Goal: Information Seeking & Learning: Learn about a topic

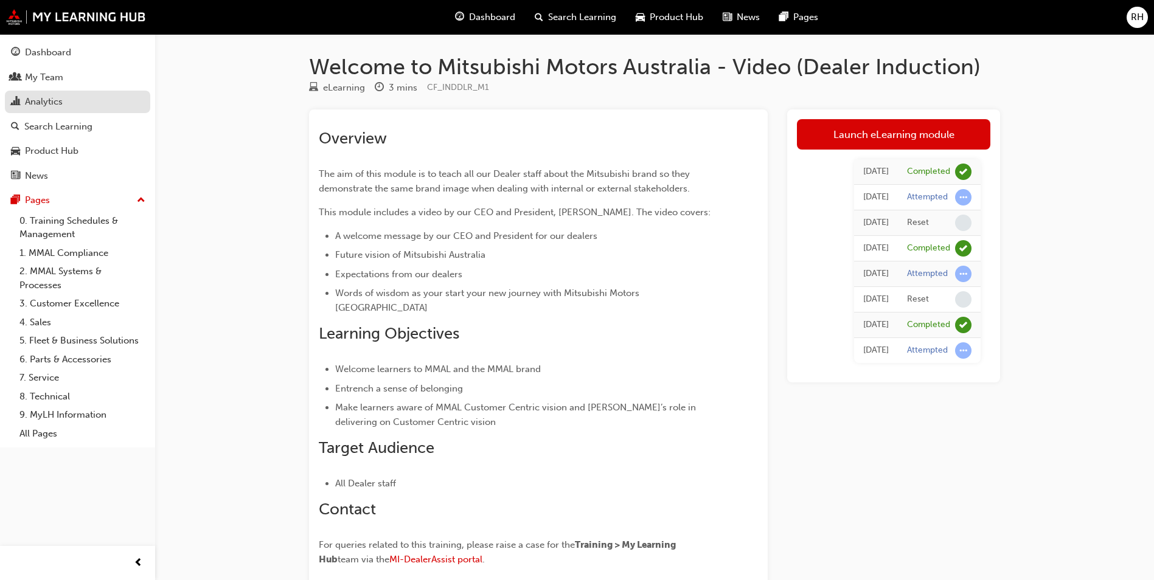
click at [46, 103] on div "Analytics" at bounding box center [44, 102] width 38 height 14
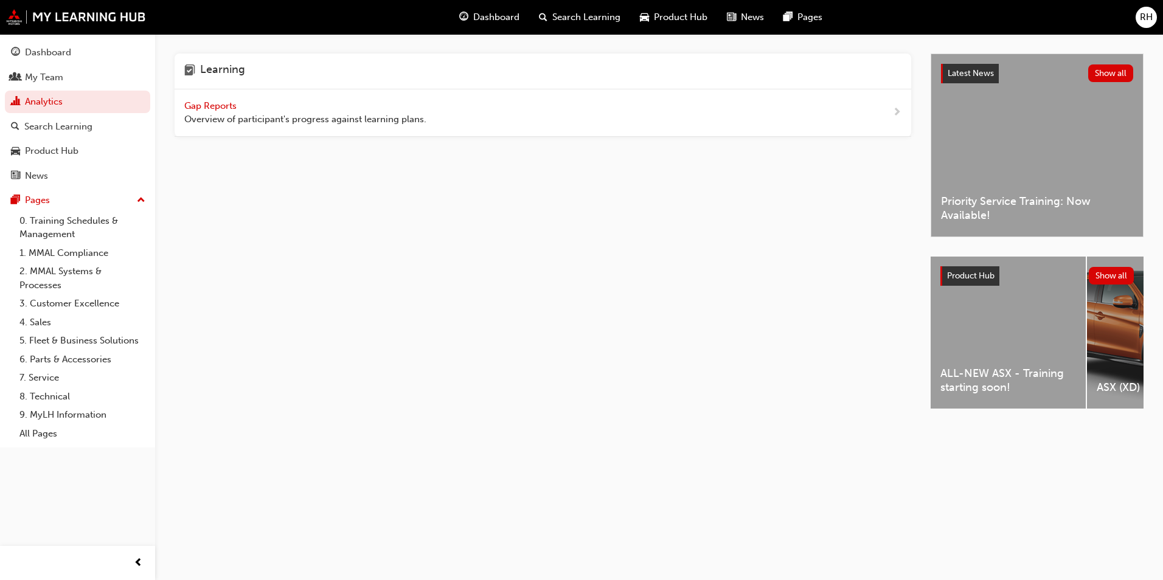
click at [199, 110] on span "Gap Reports" at bounding box center [211, 105] width 55 height 11
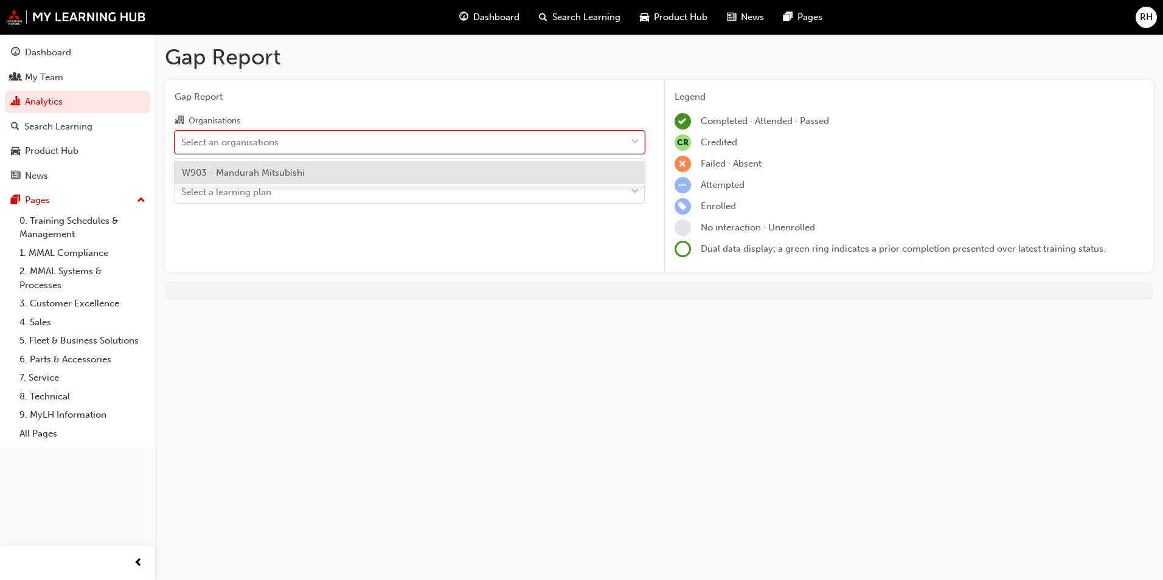
click at [254, 145] on div "Select an organisations" at bounding box center [229, 142] width 97 height 14
click at [183, 145] on input "Organisations option W903 - Mandurah Mitsubishi focused, 1 of 1. 1 result avail…" at bounding box center [181, 141] width 1 height 10
click at [250, 175] on span "W903 - Mandurah Mitsubishi" at bounding box center [243, 172] width 123 height 11
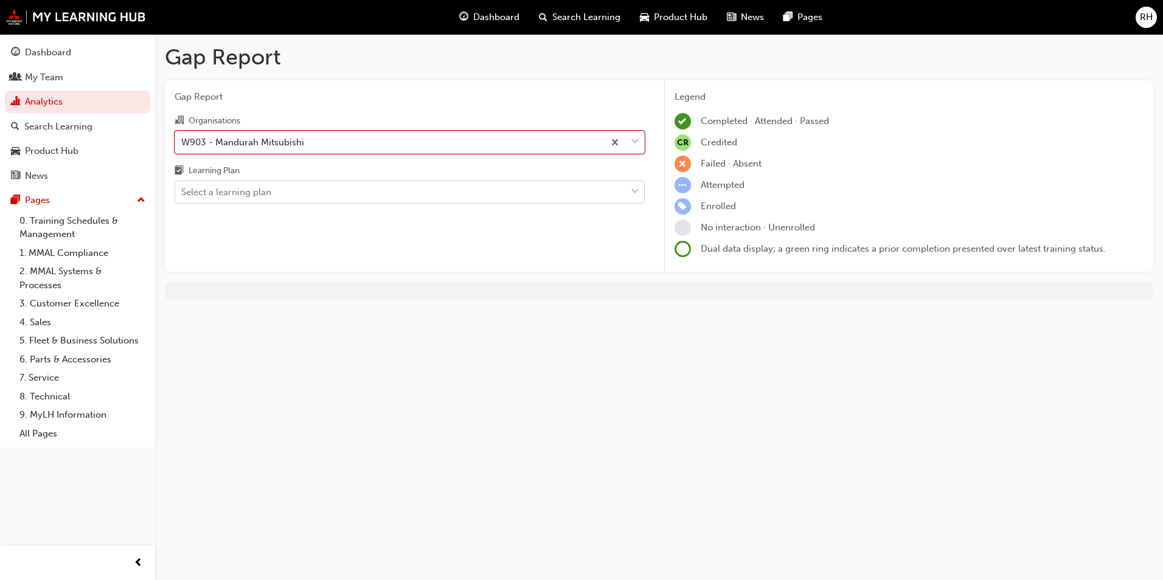
click at [244, 184] on div "Select a learning plan" at bounding box center [400, 192] width 451 height 21
click at [183, 187] on input "Learning Plan Select a learning plan" at bounding box center [181, 192] width 1 height 10
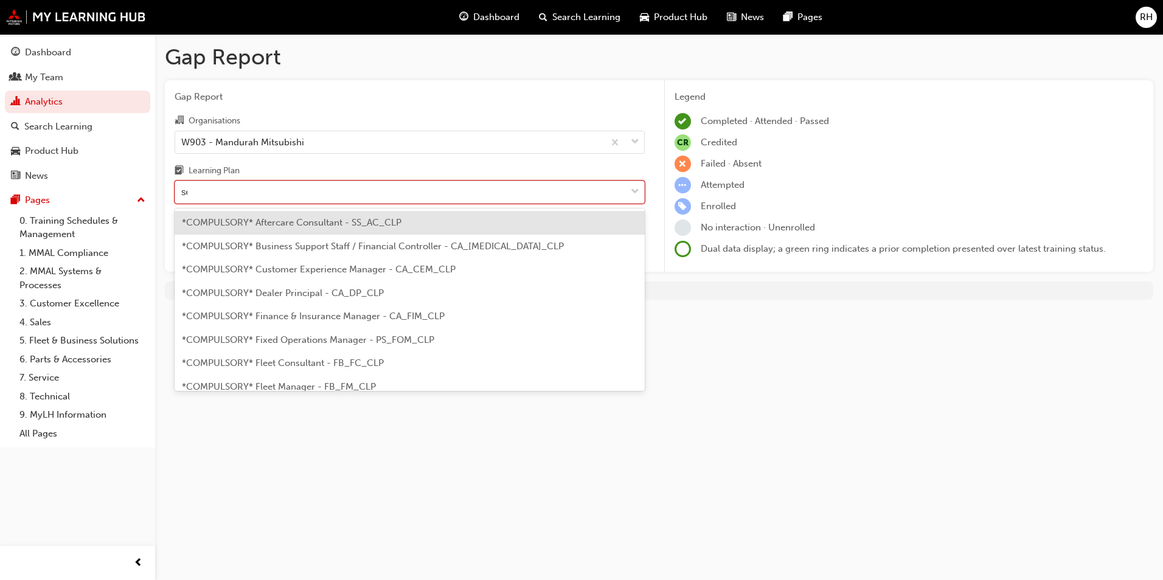
type input "ser"
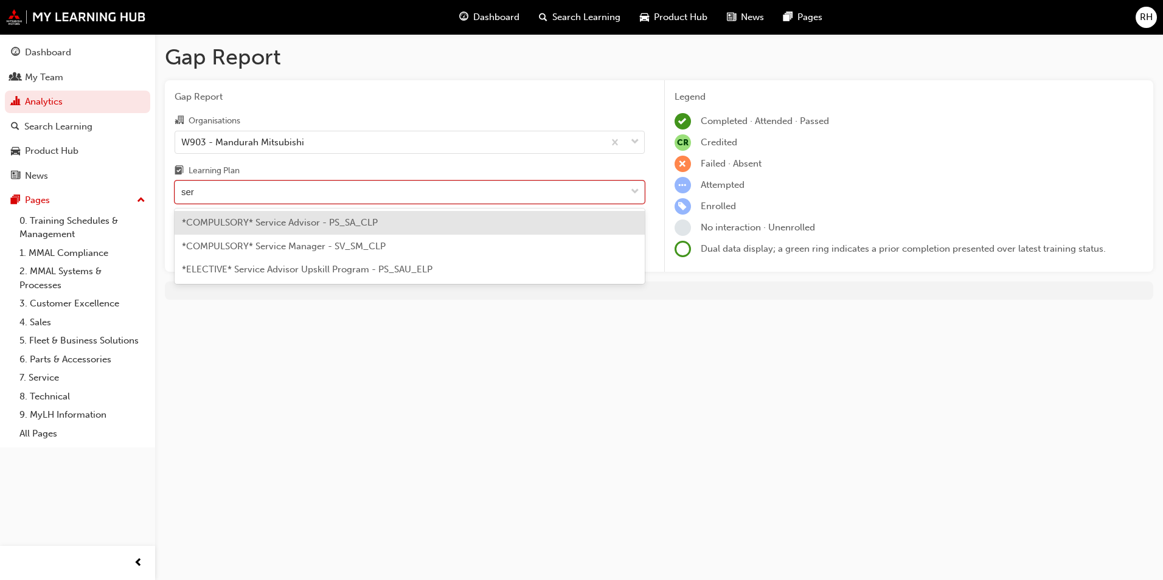
click at [288, 218] on span "*COMPULSORY* Service Advisor - PS_SA_CLP" at bounding box center [280, 222] width 196 height 11
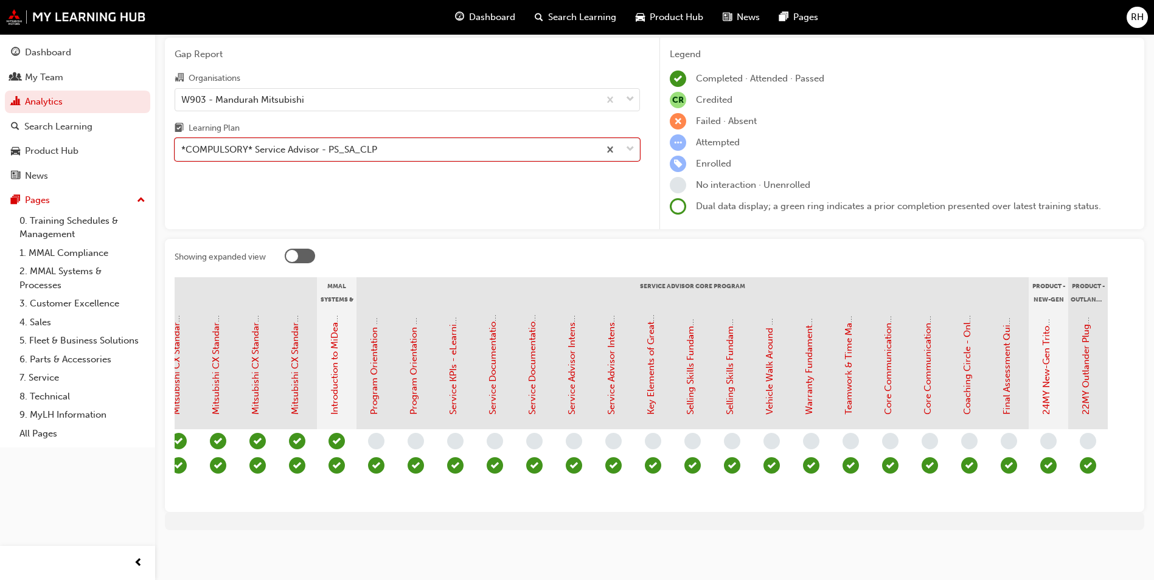
scroll to position [0, 1017]
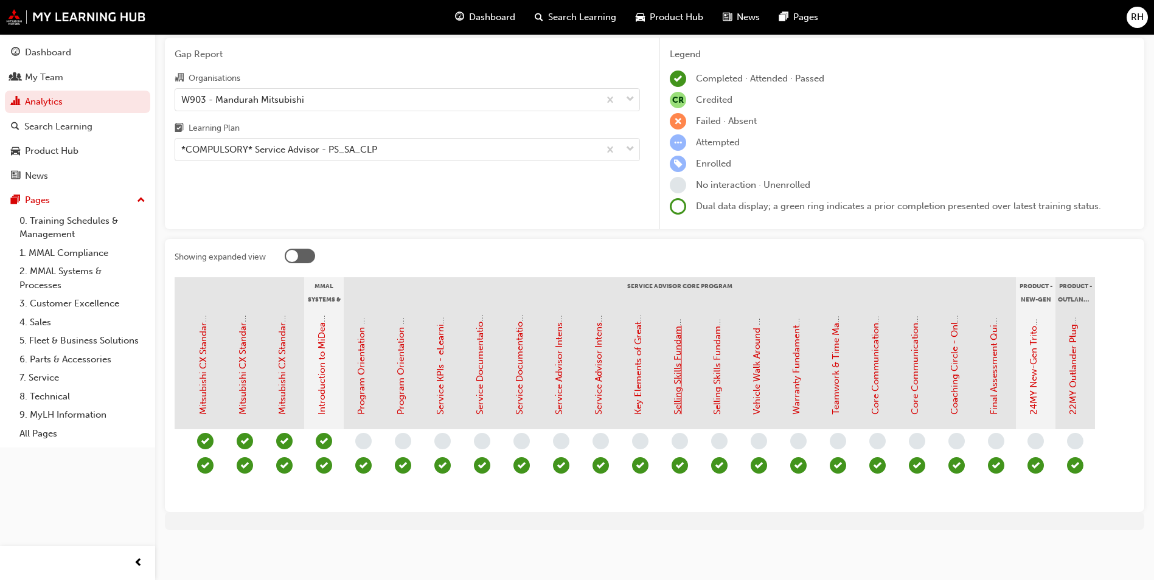
click at [681, 340] on link "Selling Skills Fundamentals Part 1 - eLearning Module (Service Advisor Core Pro…" at bounding box center [677, 234] width 11 height 361
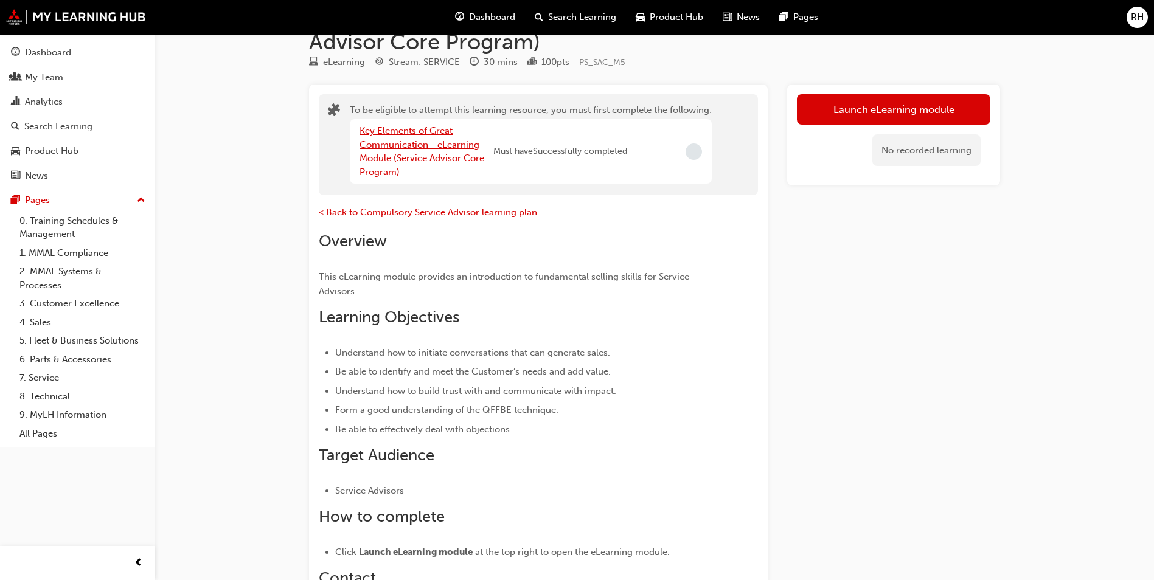
click at [412, 128] on link "Key Elements of Great Communication - eLearning Module (Service Advisor Core Pr…" at bounding box center [422, 151] width 125 height 52
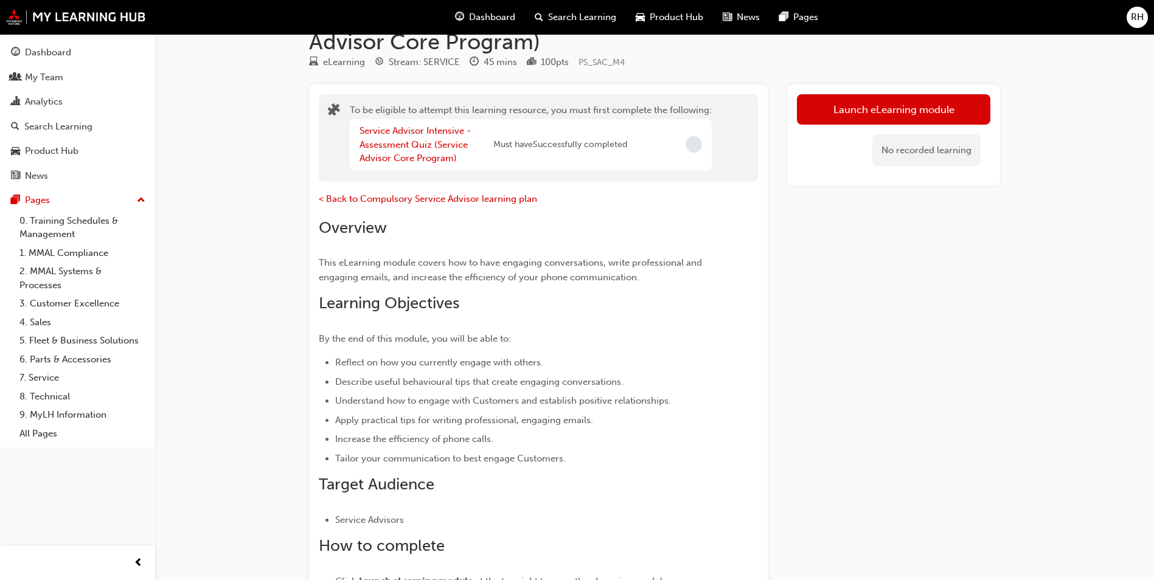
click at [414, 138] on div "Service Advisor Intensive - Assessment Quiz (Service Advisor Core Program)" at bounding box center [427, 144] width 134 height 41
click at [404, 152] on div "Service Advisor Intensive - Assessment Quiz (Service Advisor Core Program)" at bounding box center [427, 144] width 134 height 41
click at [402, 161] on link "Service Advisor Intensive - Assessment Quiz (Service Advisor Core Program)" at bounding box center [415, 144] width 111 height 38
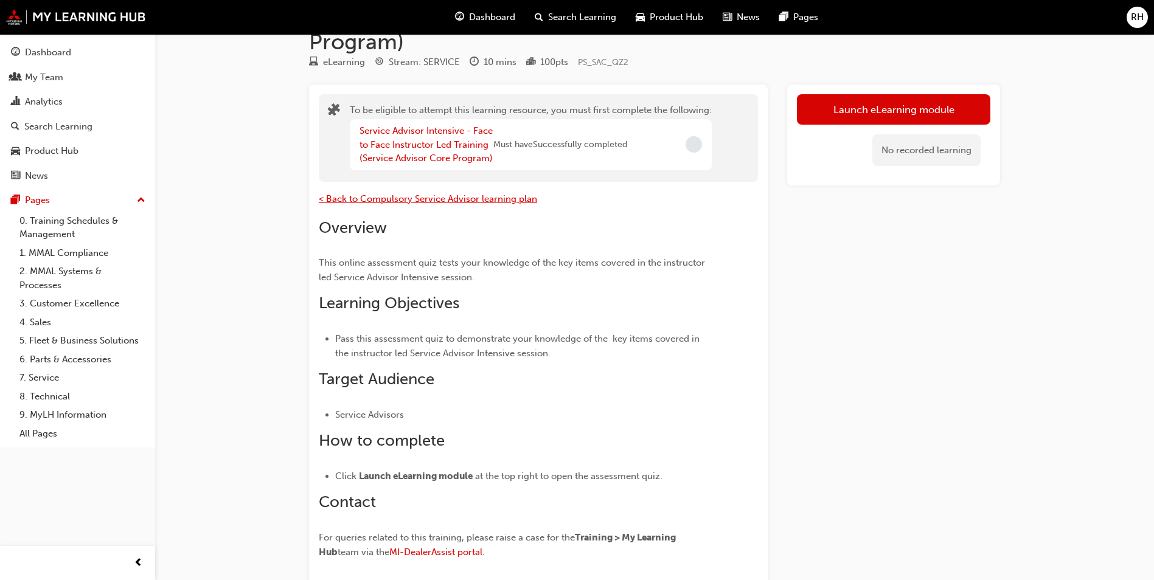
click at [381, 197] on span "< Back to Compulsory Service Advisor learning plan" at bounding box center [428, 198] width 218 height 11
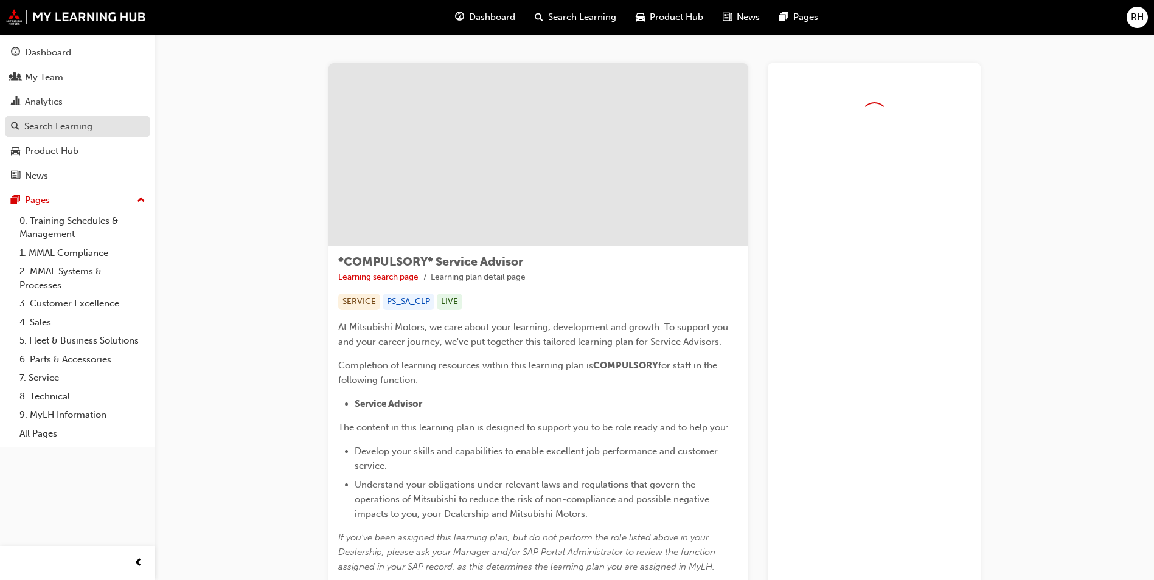
click at [46, 130] on div "Search Learning" at bounding box center [58, 127] width 68 height 14
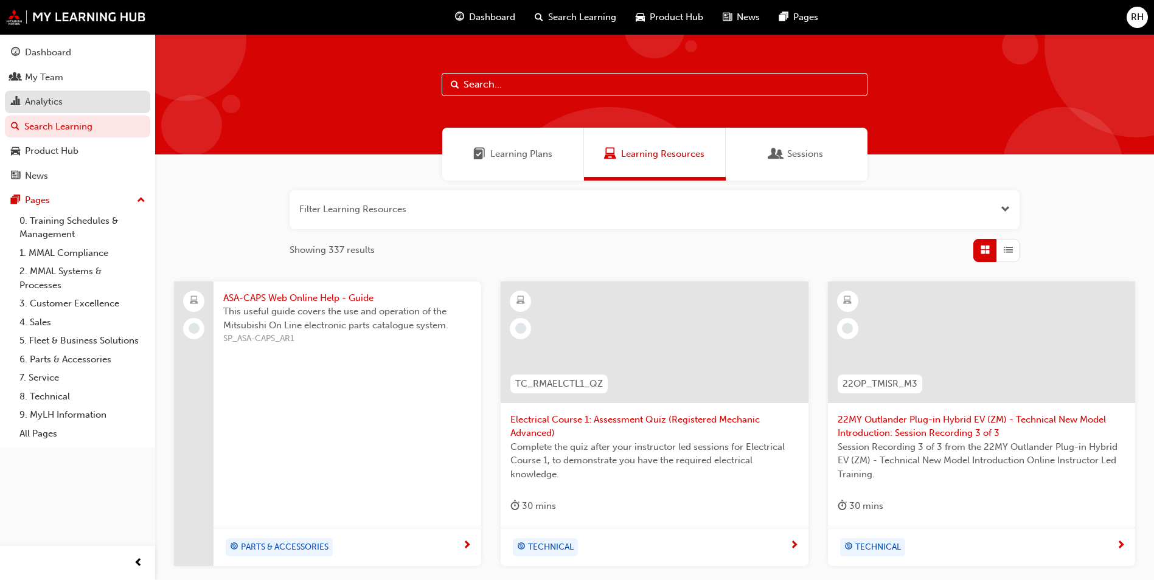
click at [43, 100] on div "Analytics" at bounding box center [44, 102] width 38 height 14
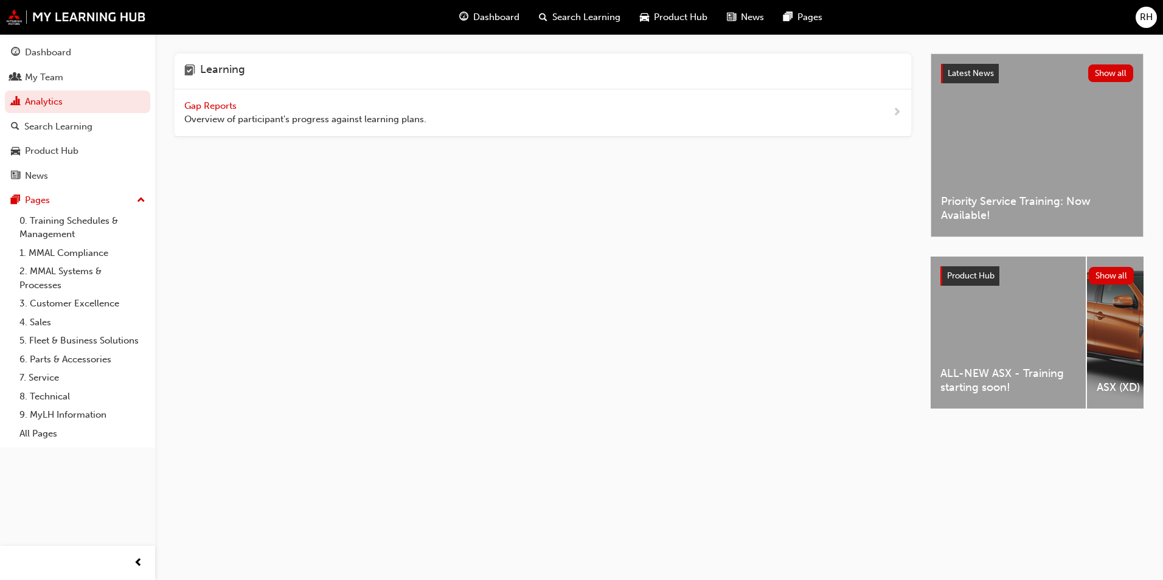
click at [212, 105] on span "Gap Reports" at bounding box center [211, 105] width 55 height 11
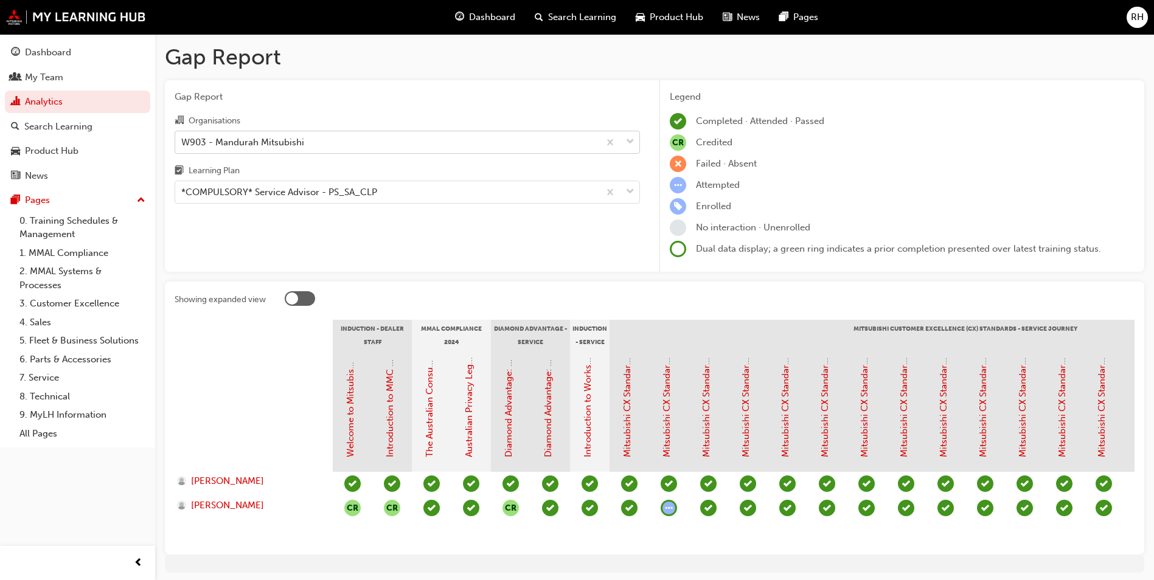
click at [272, 142] on div "W903 - Mandurah Mitsubishi" at bounding box center [242, 142] width 123 height 14
click at [183, 142] on input "Organisations W903 - Mandurah Mitsubishi" at bounding box center [181, 141] width 1 height 10
drag, startPoint x: 350, startPoint y: 102, endPoint x: 356, endPoint y: 106, distance: 7.4
click at [354, 104] on div "Gap Report Organisations W903 - Mandurah Mitsubishi Learning Plan *COMPULSORY* …" at bounding box center [407, 176] width 485 height 192
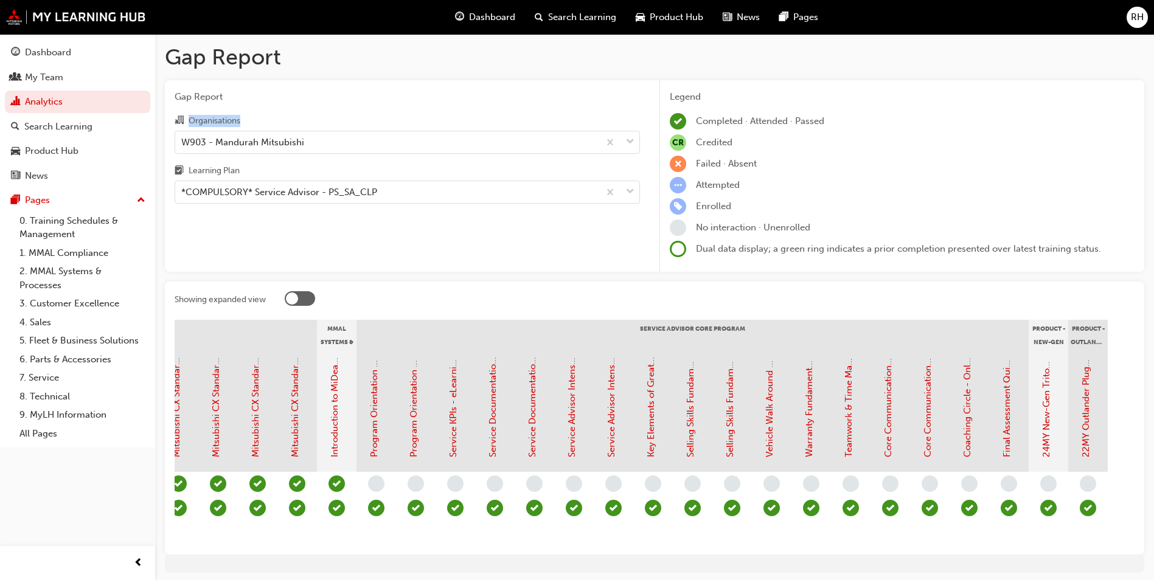
scroll to position [0, 1000]
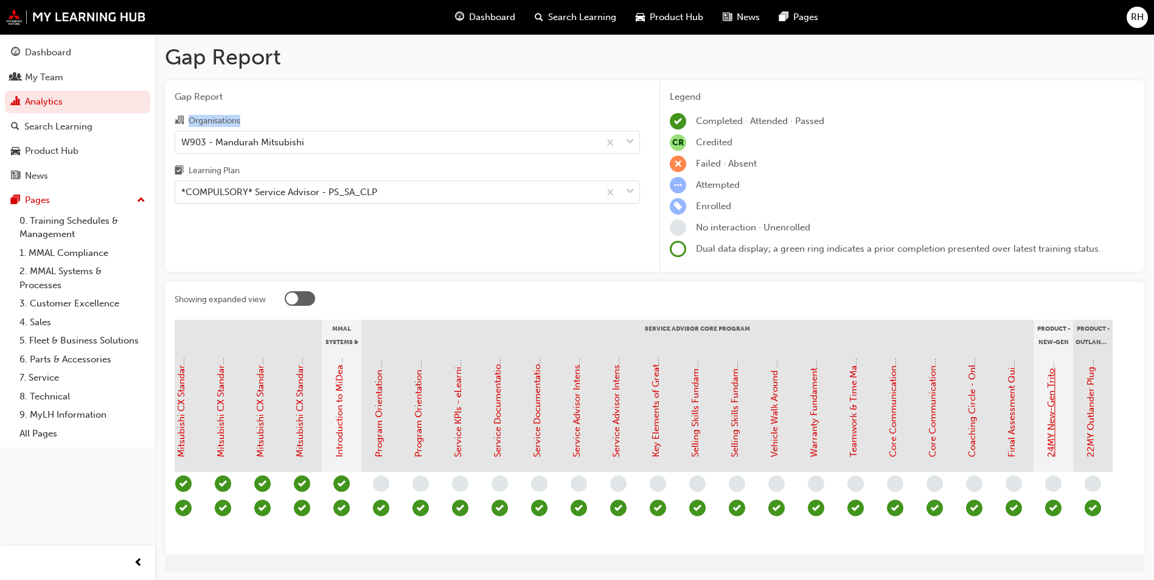
click at [1053, 437] on link "24MY New-Gen Triton (MV) - Product Training: eLearning" at bounding box center [1051, 336] width 11 height 243
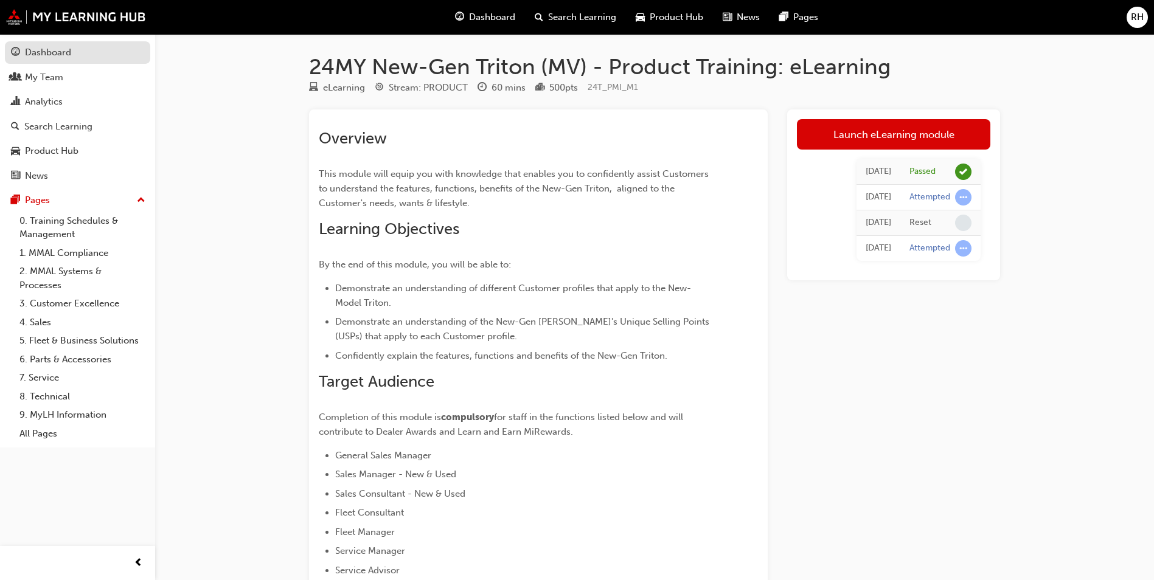
click at [47, 51] on div "Dashboard" at bounding box center [48, 53] width 46 height 14
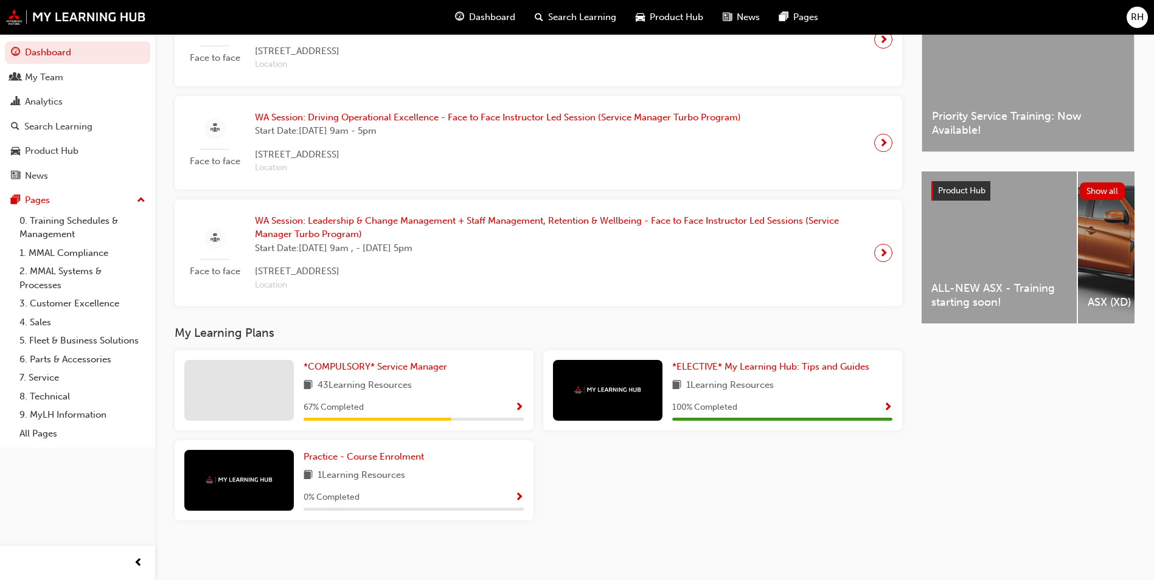
scroll to position [346, 0]
click at [364, 366] on span "*COMPULSORY* Service Manager" at bounding box center [376, 366] width 144 height 11
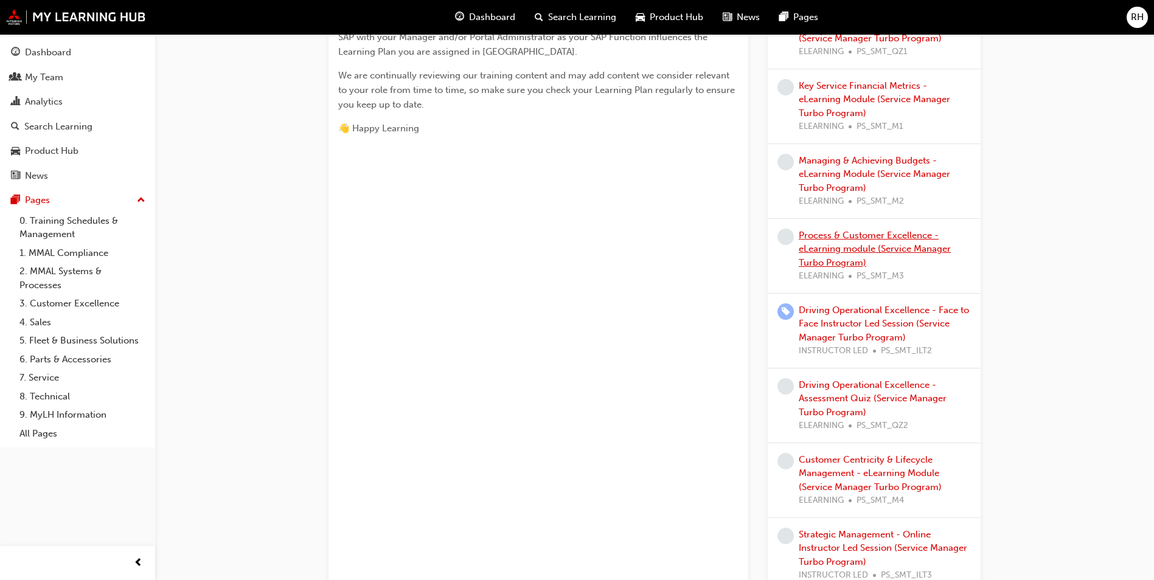
scroll to position [487, 0]
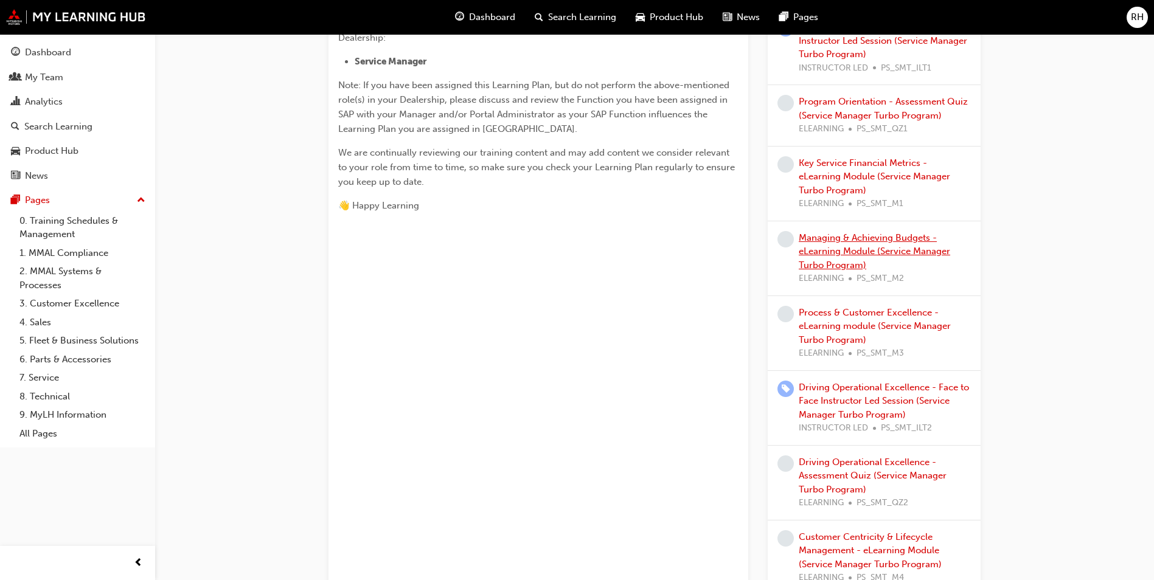
click at [818, 263] on link "Managing & Achieving Budgets - eLearning Module (Service Manager Turbo Program)" at bounding box center [875, 251] width 152 height 38
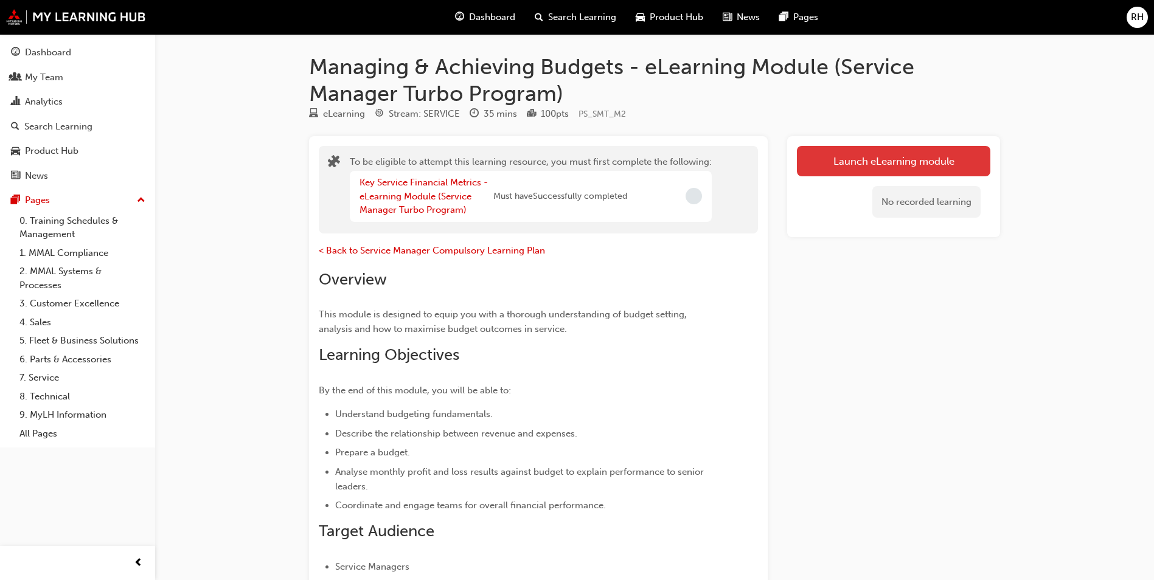
click at [879, 152] on button "Launch eLearning module" at bounding box center [893, 161] width 193 height 30
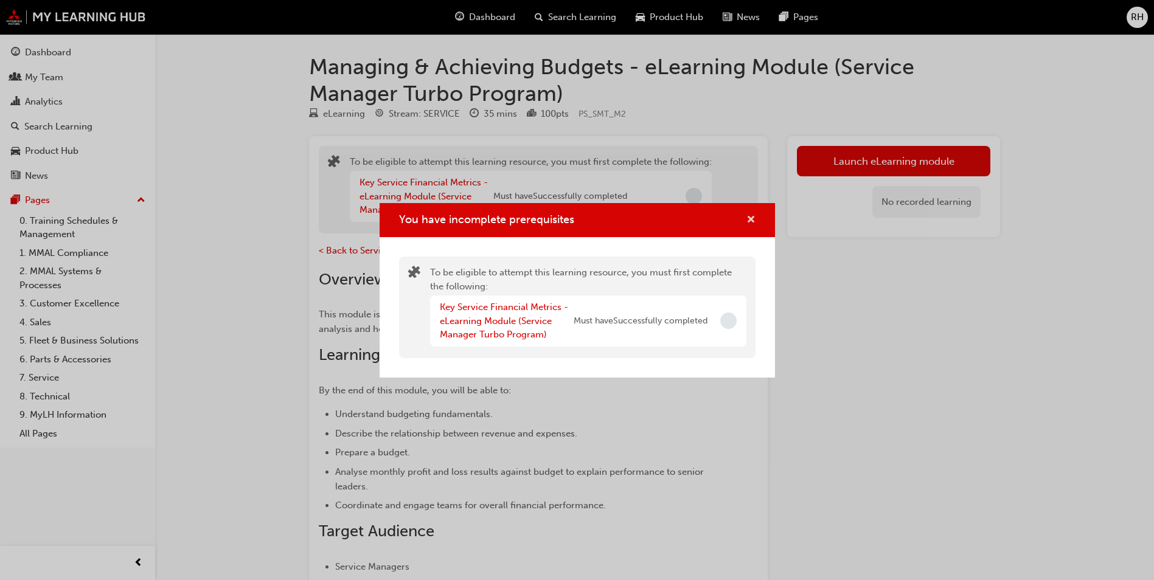
click at [751, 217] on span "cross-icon" at bounding box center [751, 220] width 9 height 11
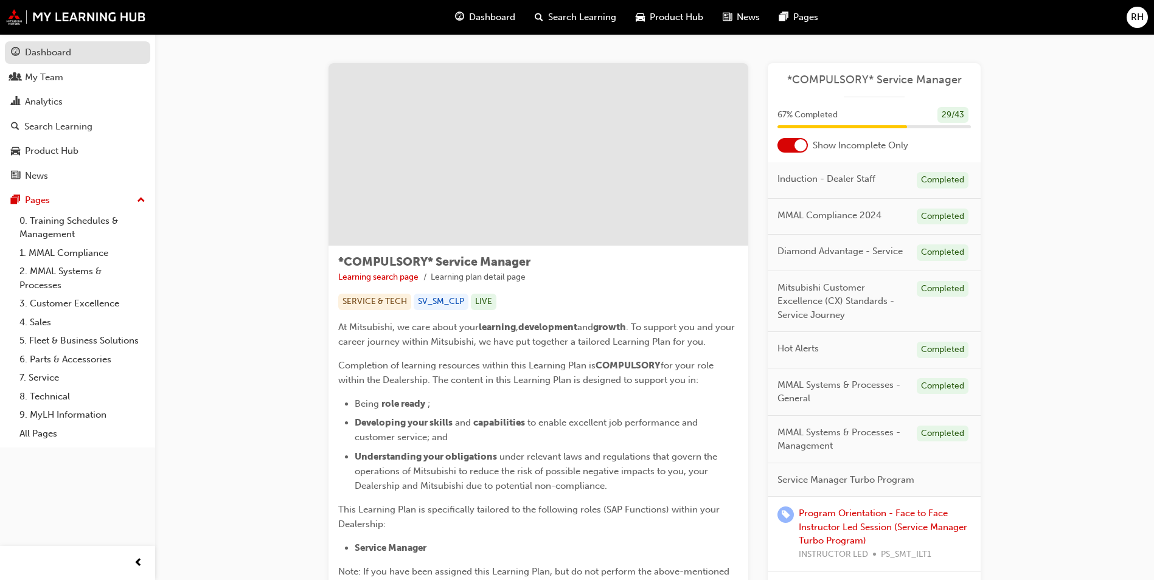
click at [47, 51] on div "Dashboard" at bounding box center [48, 53] width 46 height 14
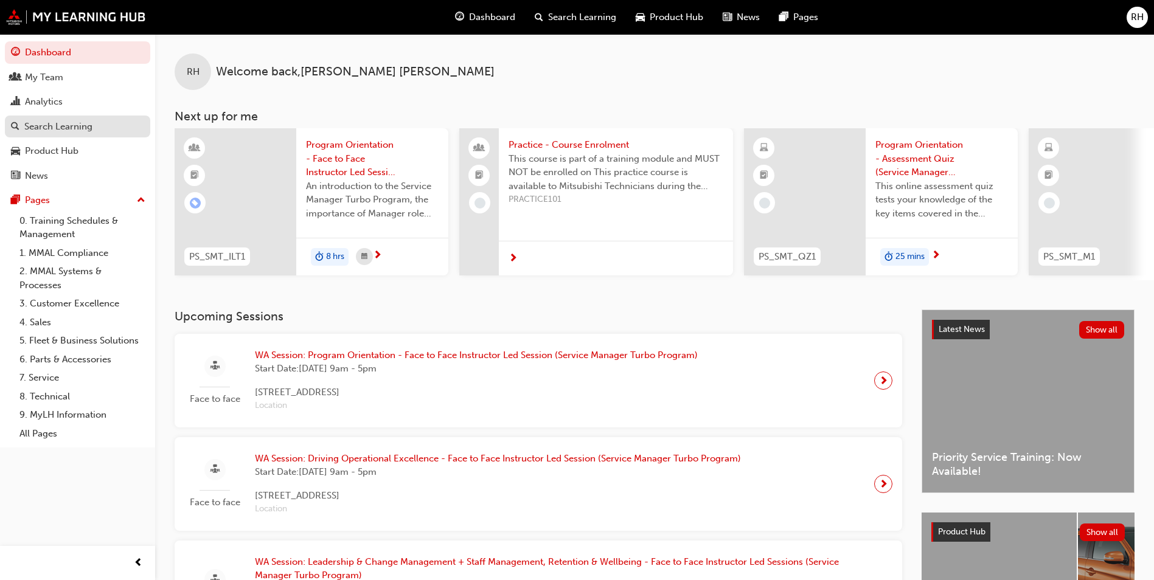
click at [38, 124] on div "Search Learning" at bounding box center [58, 127] width 68 height 14
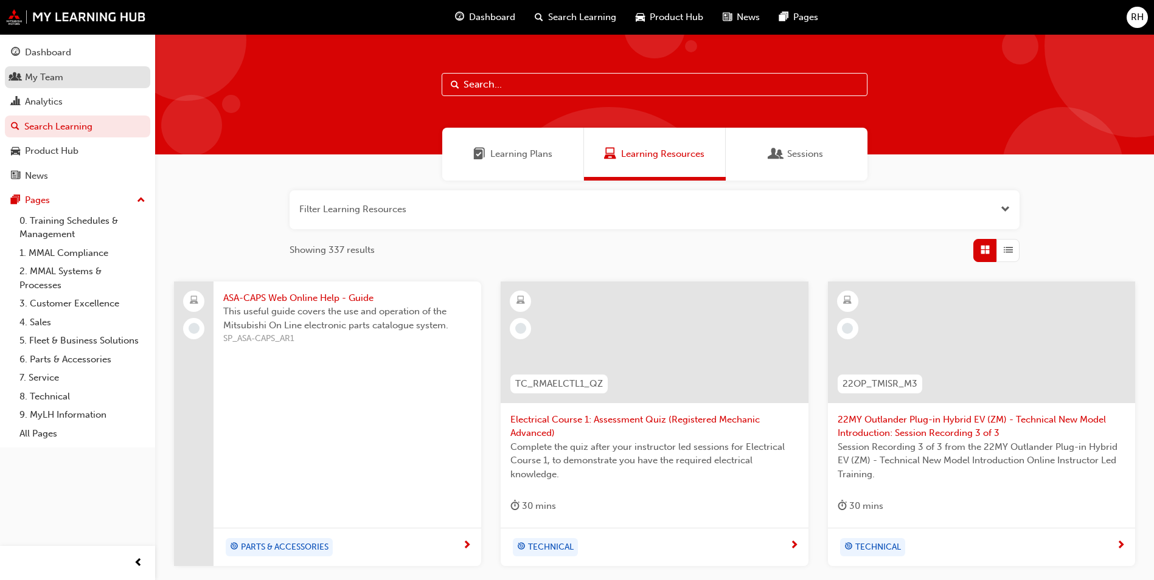
click at [44, 80] on div "My Team" at bounding box center [44, 78] width 38 height 14
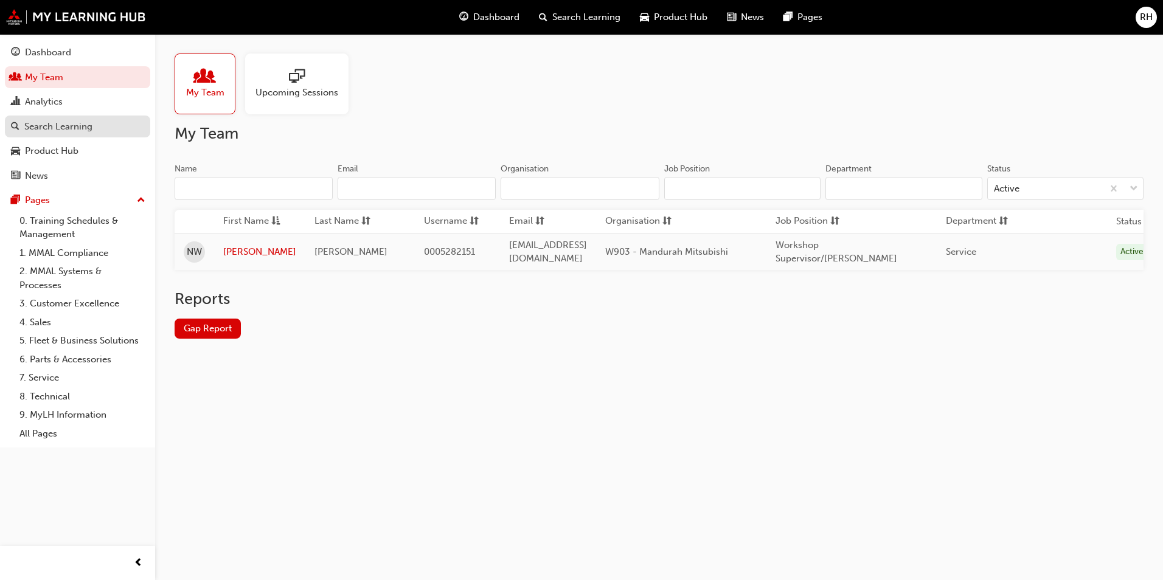
click at [39, 125] on div "Search Learning" at bounding box center [58, 127] width 68 height 14
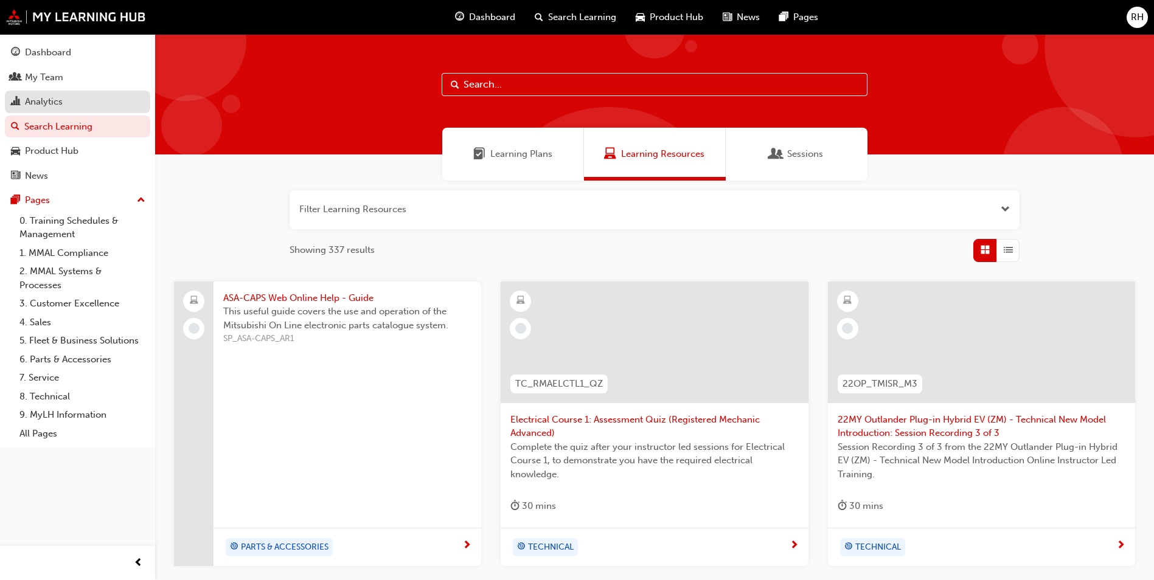
click at [44, 98] on div "Analytics" at bounding box center [44, 102] width 38 height 14
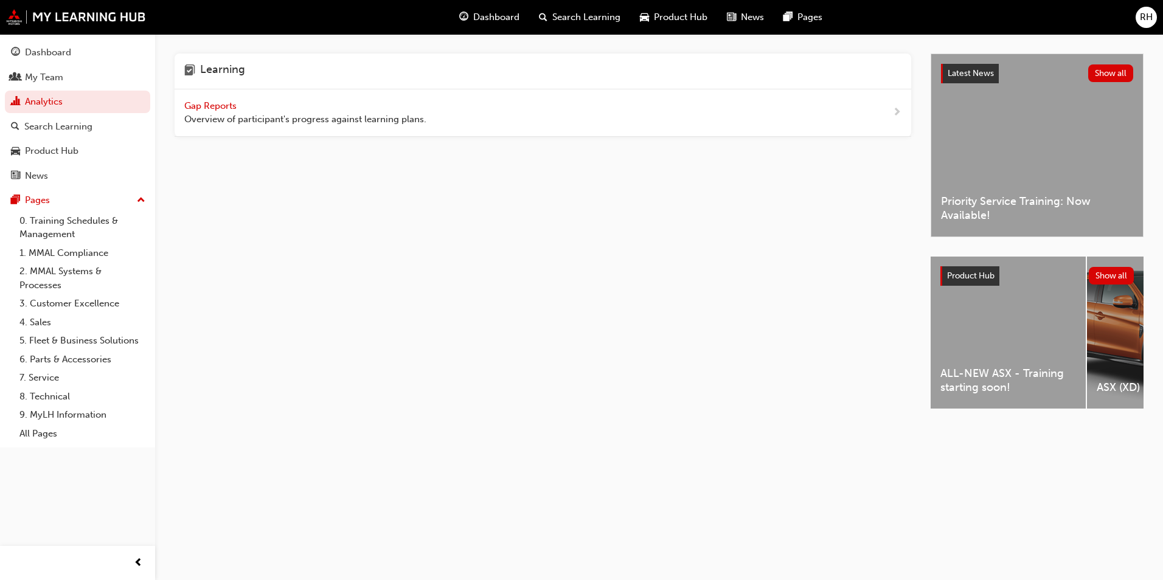
click at [229, 103] on span "Gap Reports" at bounding box center [211, 105] width 55 height 11
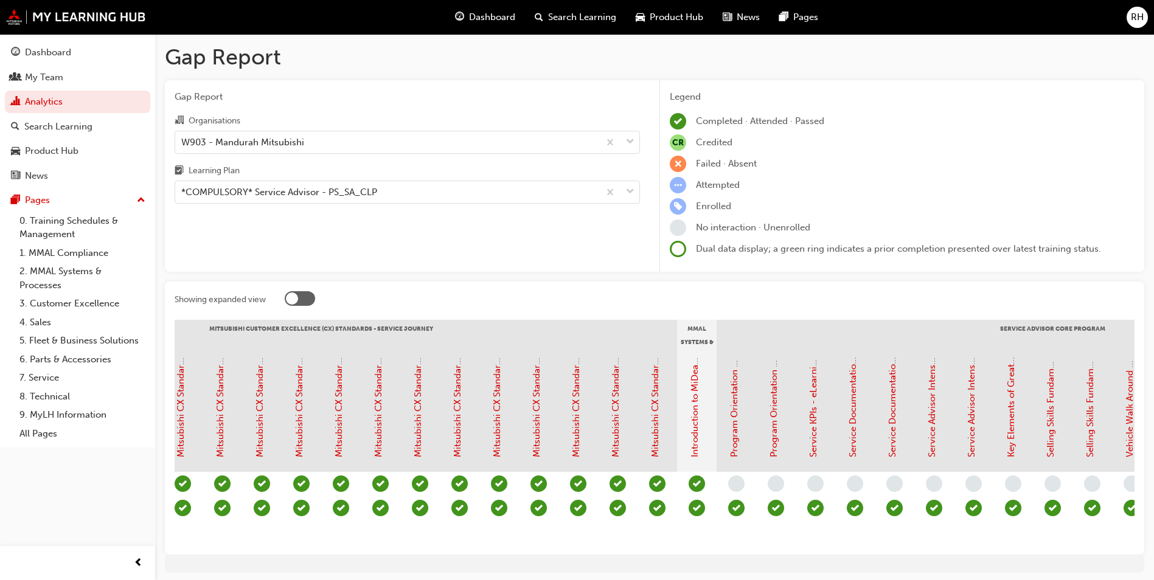
scroll to position [0, 648]
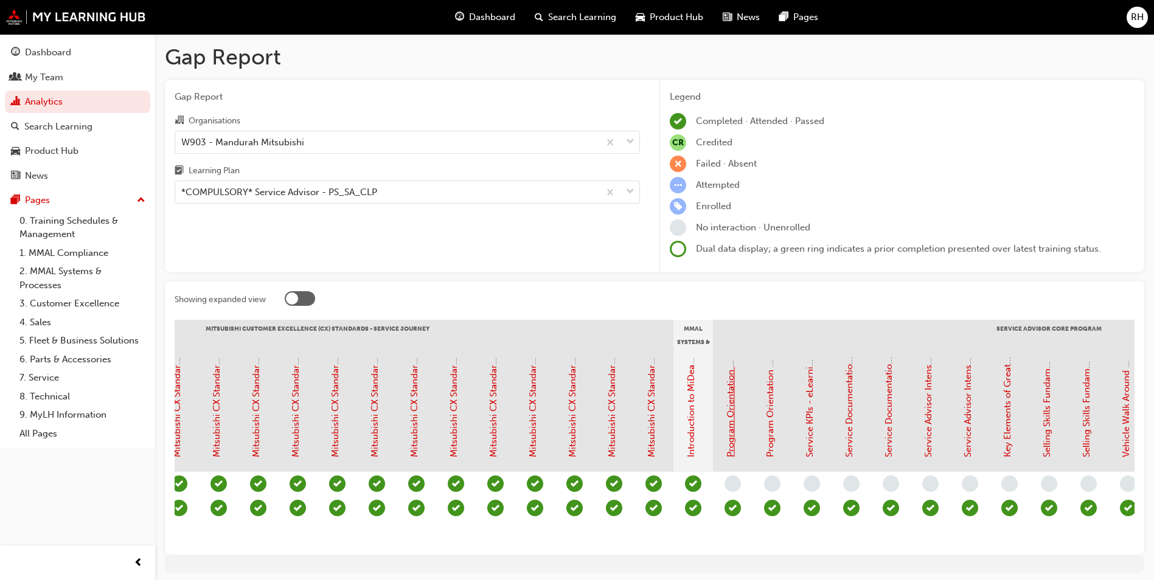
click at [732, 419] on link "Program Orientation - Face to Face Instructor Led Training (Service Advisor Cor…" at bounding box center [730, 265] width 11 height 383
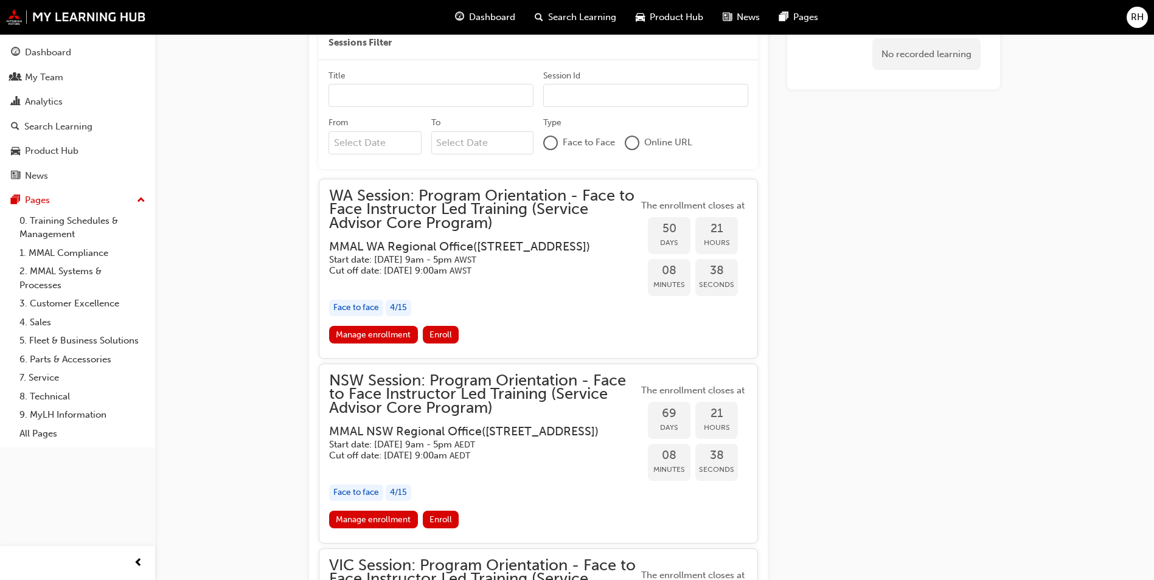
scroll to position [1017, 0]
